Goal: Navigation & Orientation: Find specific page/section

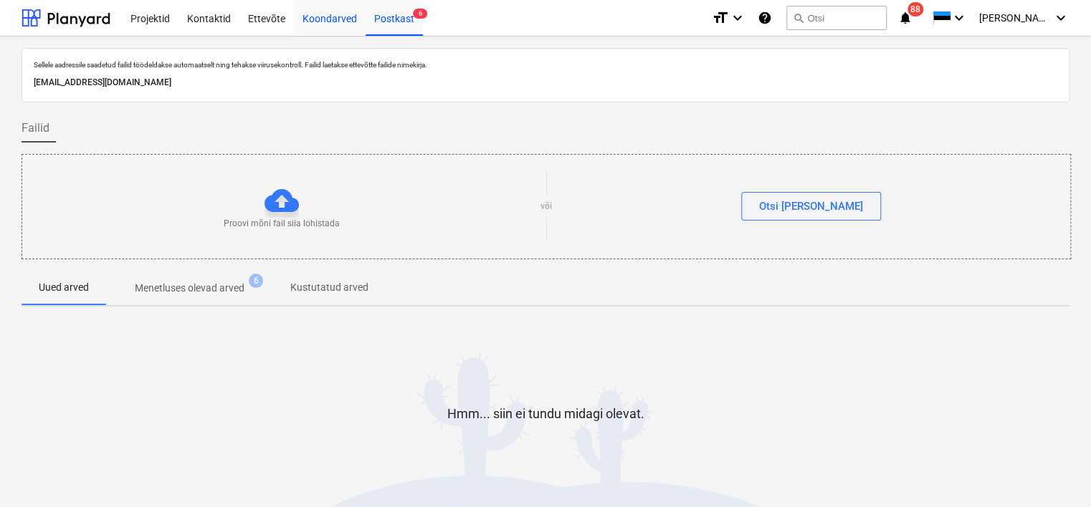
click at [315, 21] on div "Koondarved" at bounding box center [330, 17] width 72 height 37
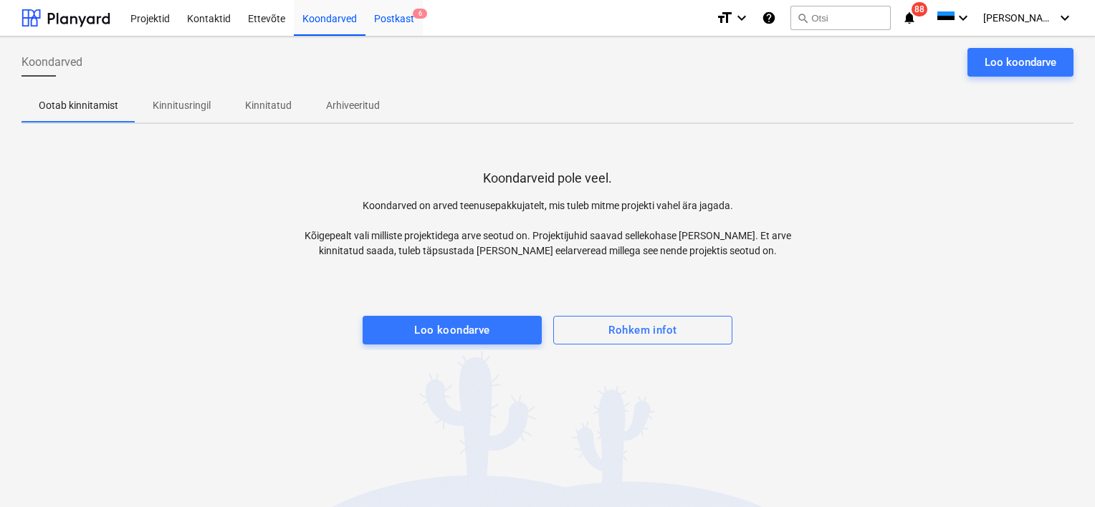
click at [406, 16] on div "Postkast 6" at bounding box center [393, 17] width 57 height 37
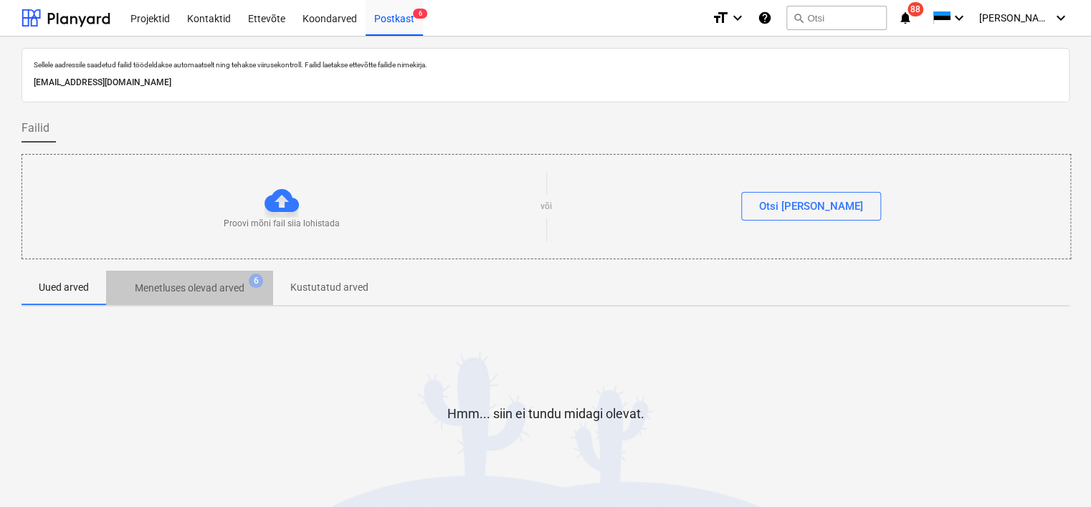
click at [206, 290] on p "Menetluses olevad arved" at bounding box center [190, 288] width 110 height 15
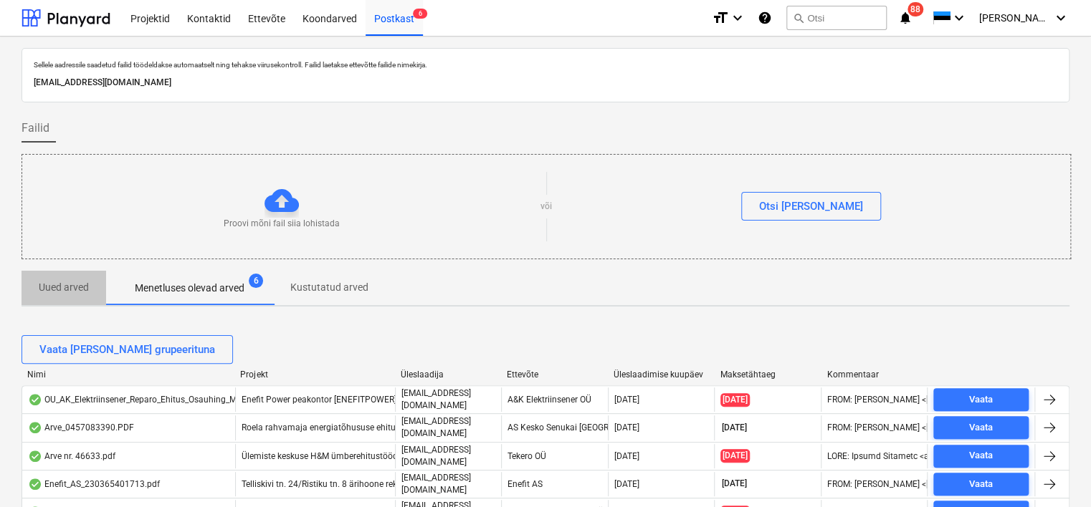
click at [61, 287] on p "Uued arved" at bounding box center [64, 287] width 50 height 15
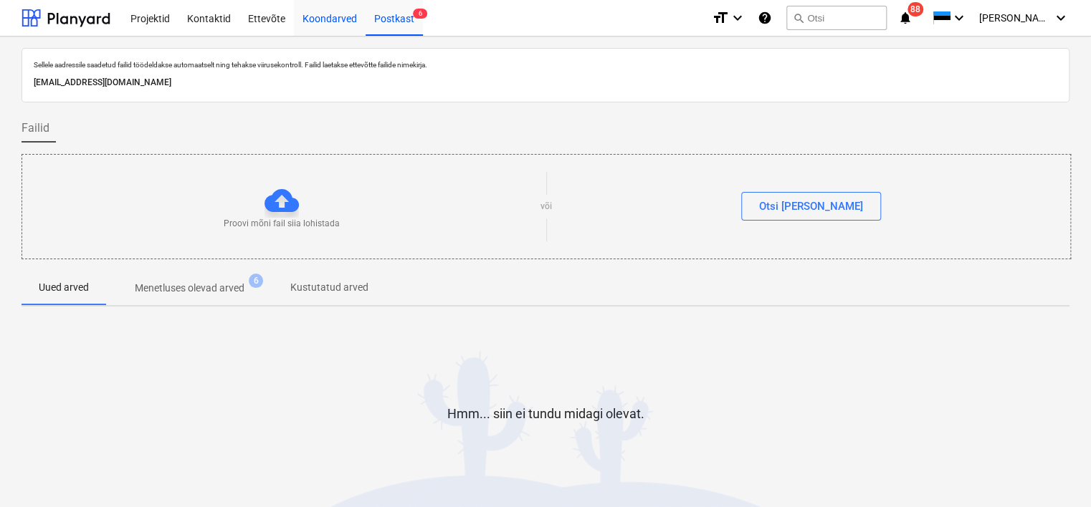
click at [327, 26] on div "Koondarved" at bounding box center [330, 17] width 72 height 37
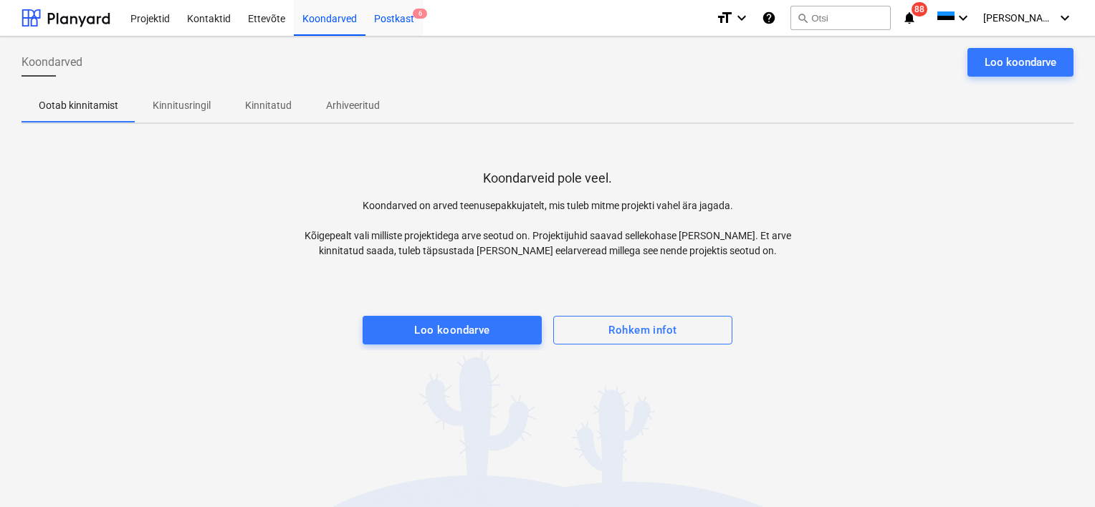
click at [385, 21] on div "Postkast 6" at bounding box center [393, 17] width 57 height 37
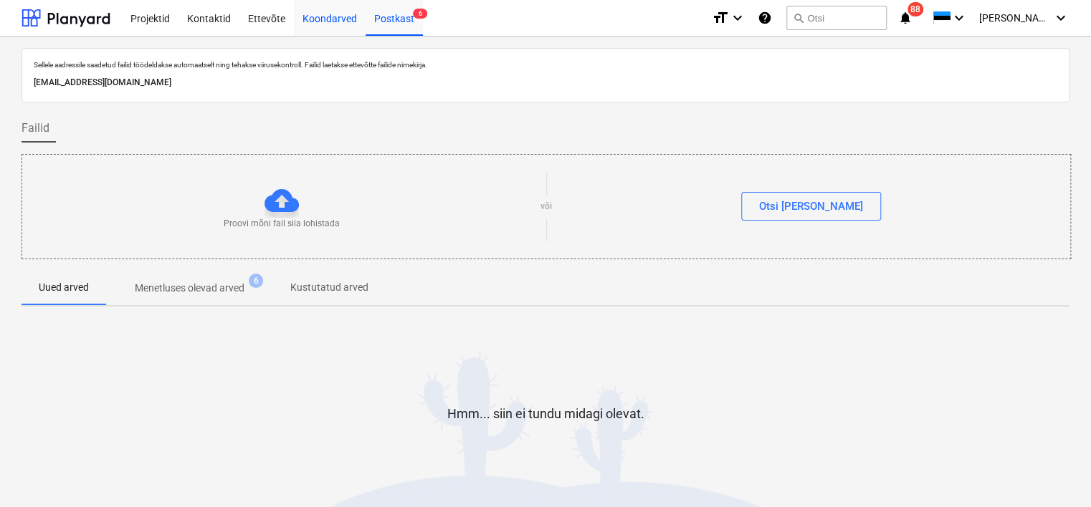
click at [330, 17] on div "Koondarved" at bounding box center [330, 17] width 72 height 37
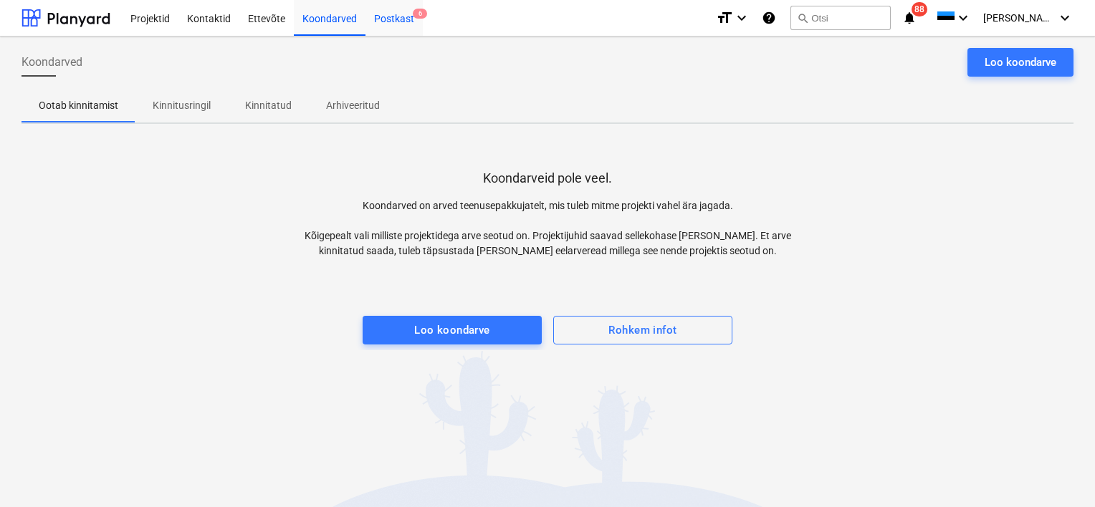
click at [393, 17] on div "Postkast 6" at bounding box center [393, 17] width 57 height 37
